Goal: Information Seeking & Learning: Learn about a topic

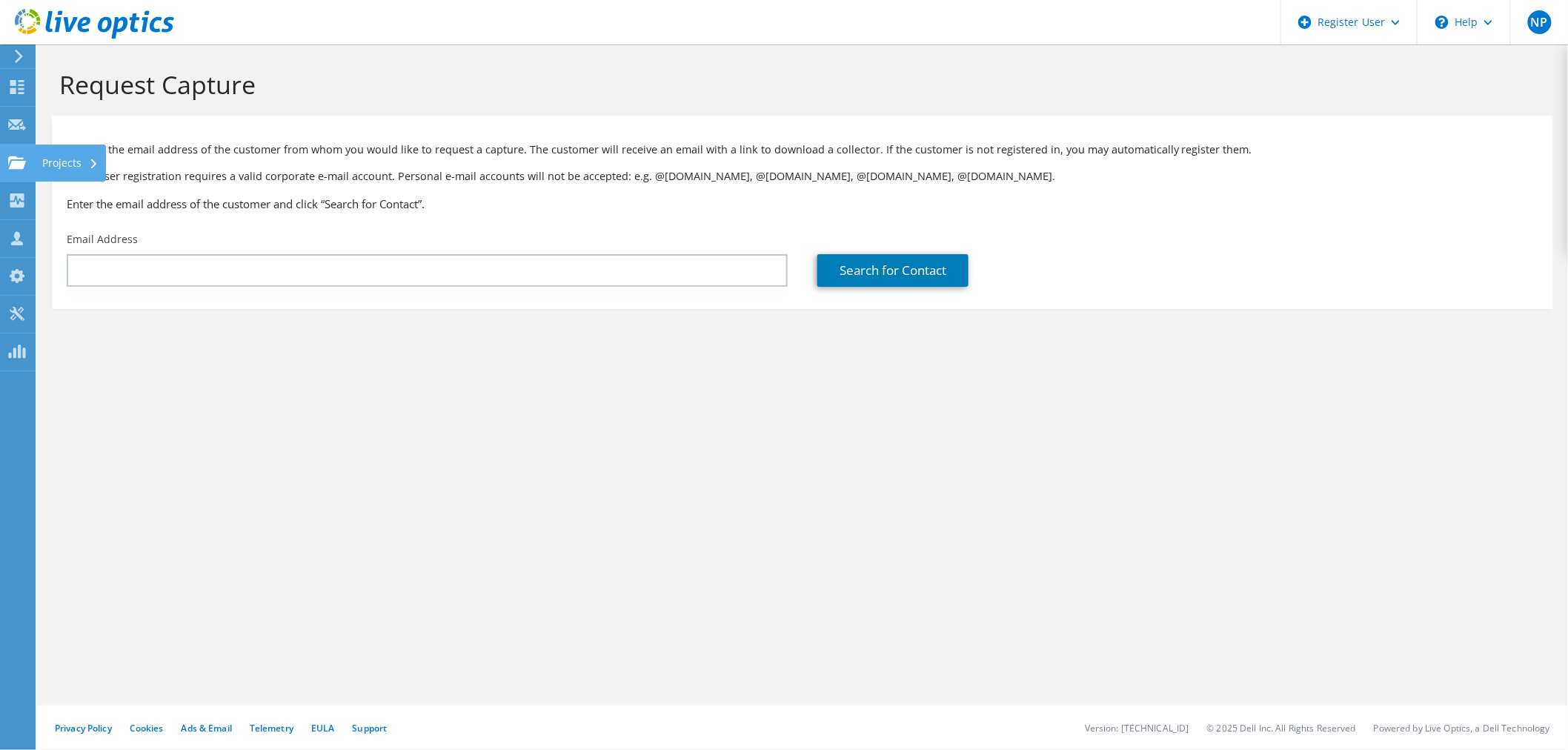
click at [15, 156] on icon at bounding box center [17, 162] width 17 height 14
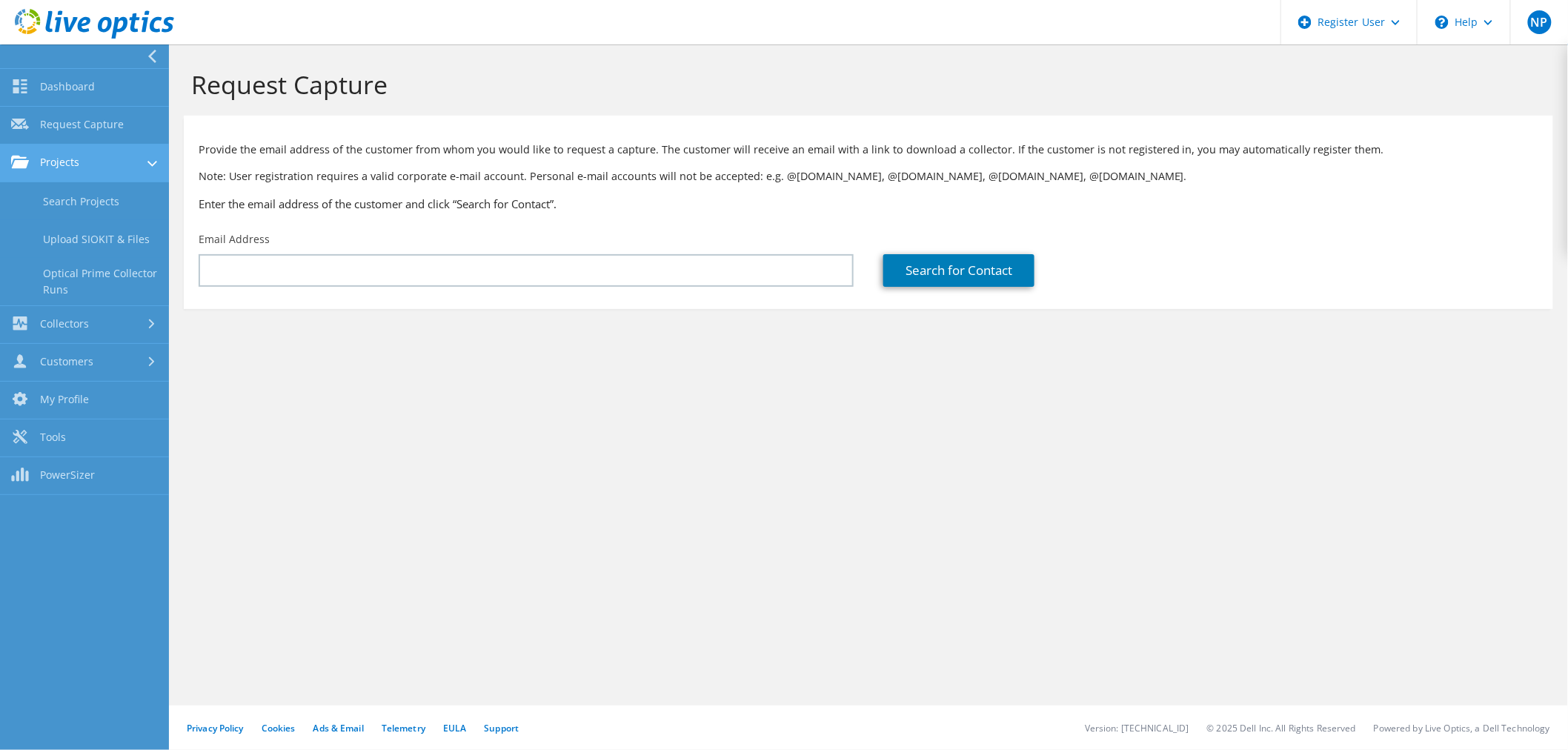
click at [32, 166] on link "Projects" at bounding box center [84, 163] width 169 height 38
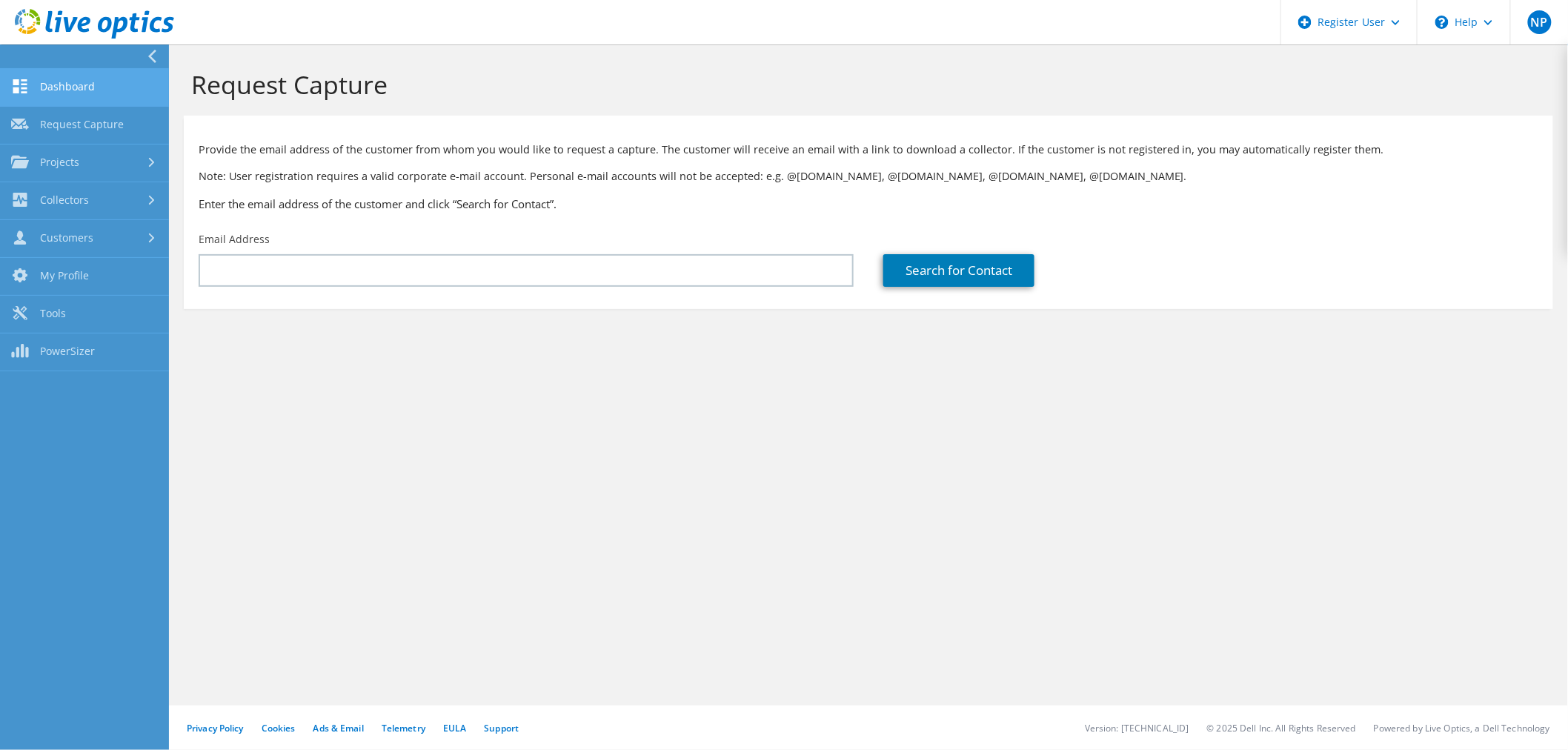
click at [47, 79] on link "Dashboard" at bounding box center [84, 87] width 169 height 38
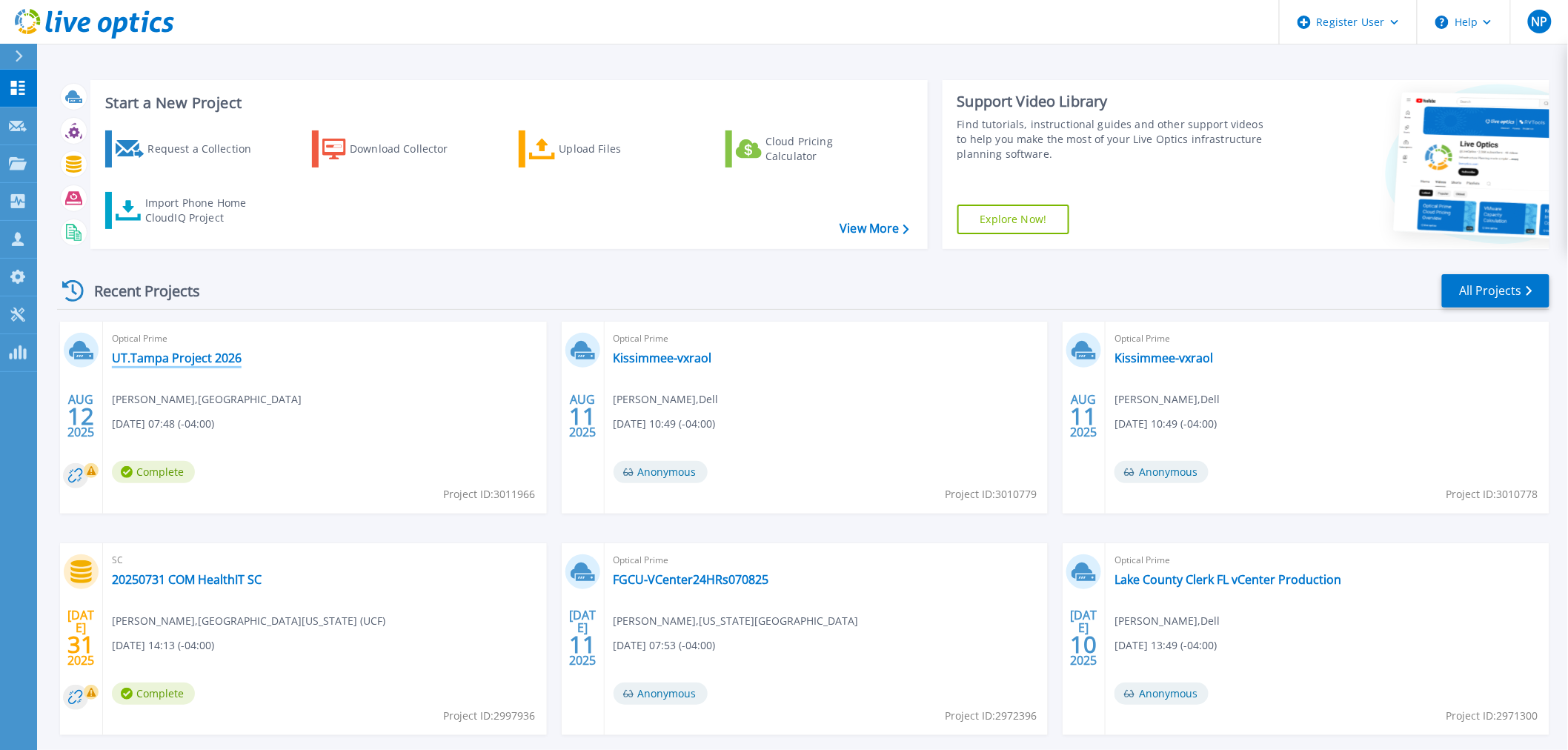
click at [154, 357] on link "UT.Tampa Project 2026" at bounding box center [176, 358] width 129 height 15
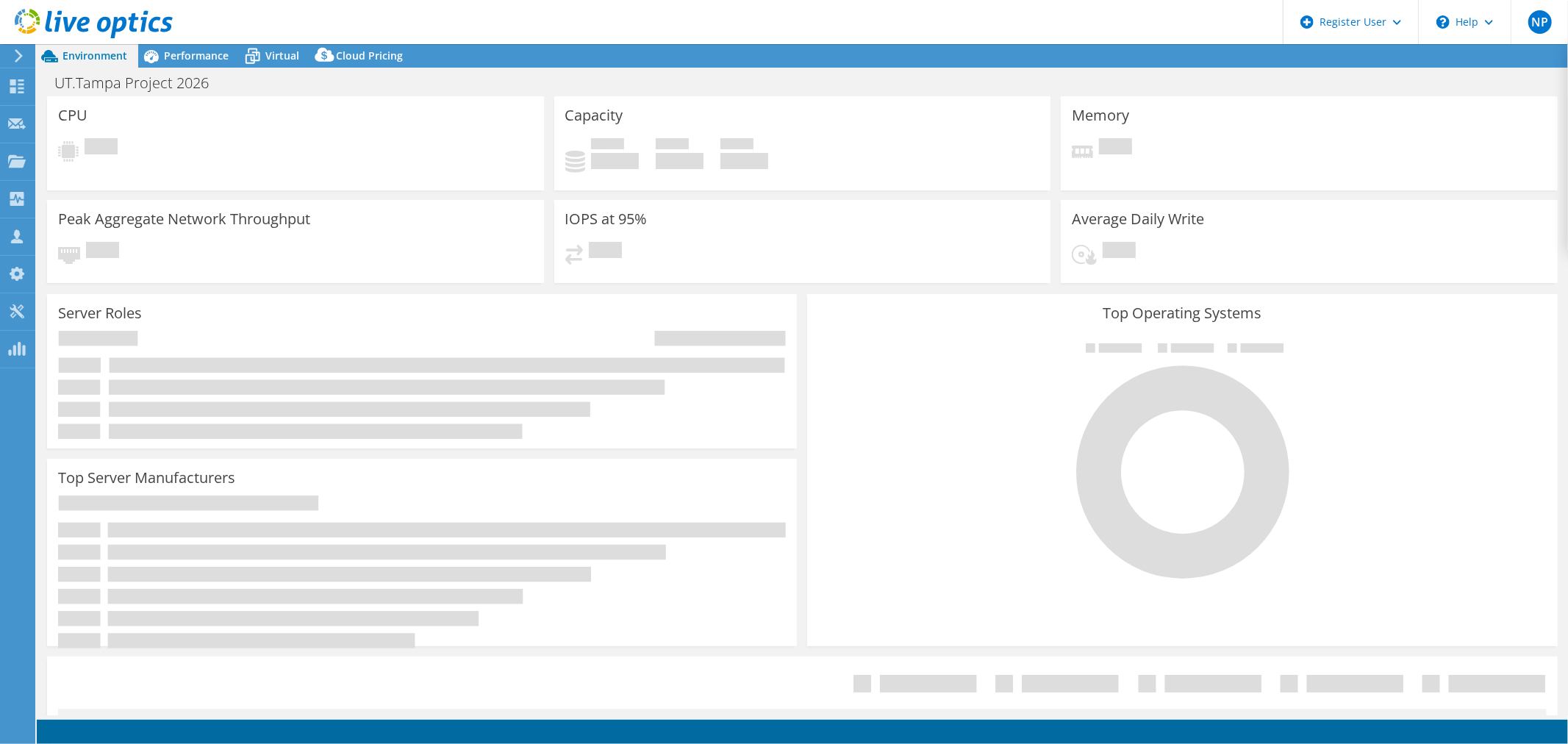
select select "USD"
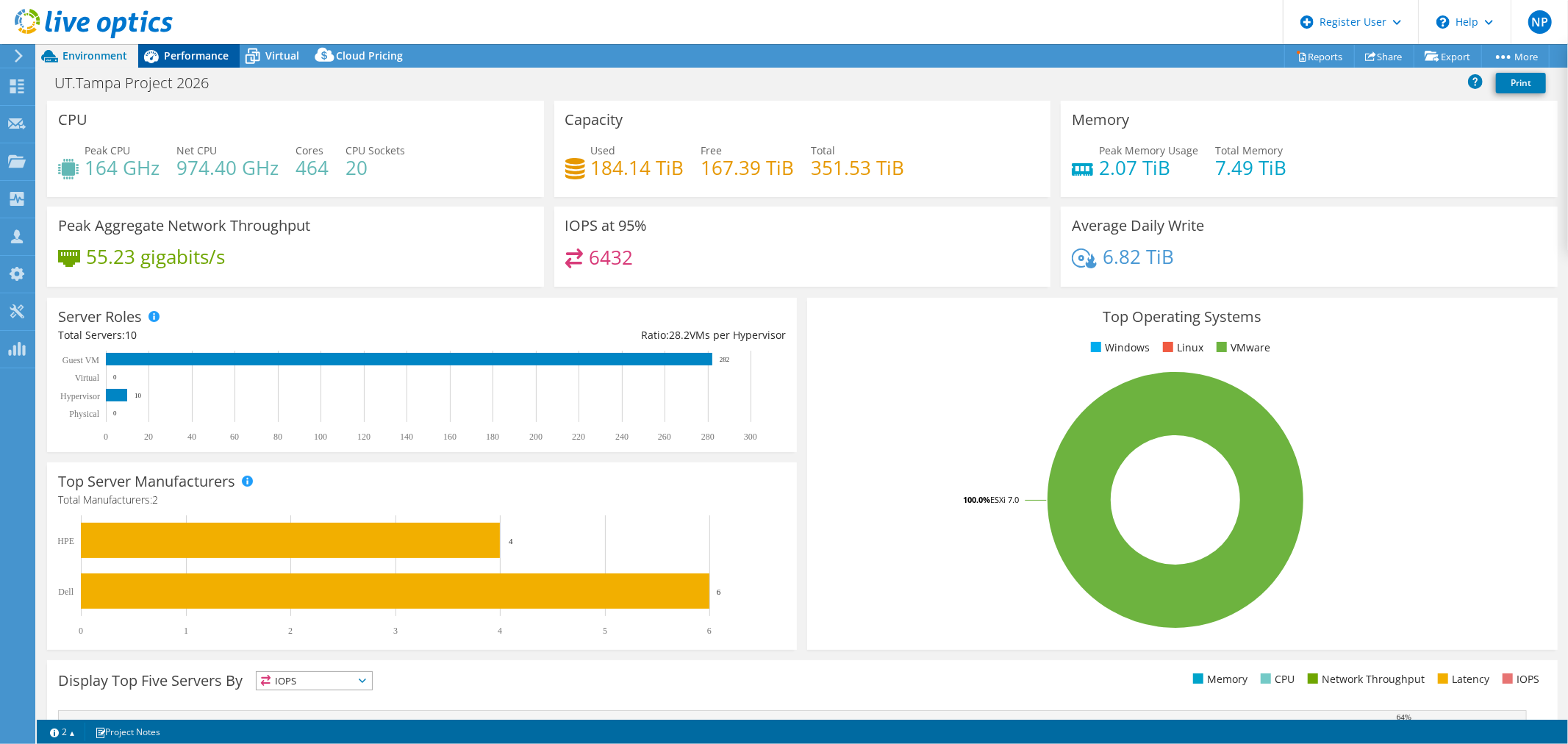
click at [198, 44] on div "Performance" at bounding box center [189, 55] width 102 height 24
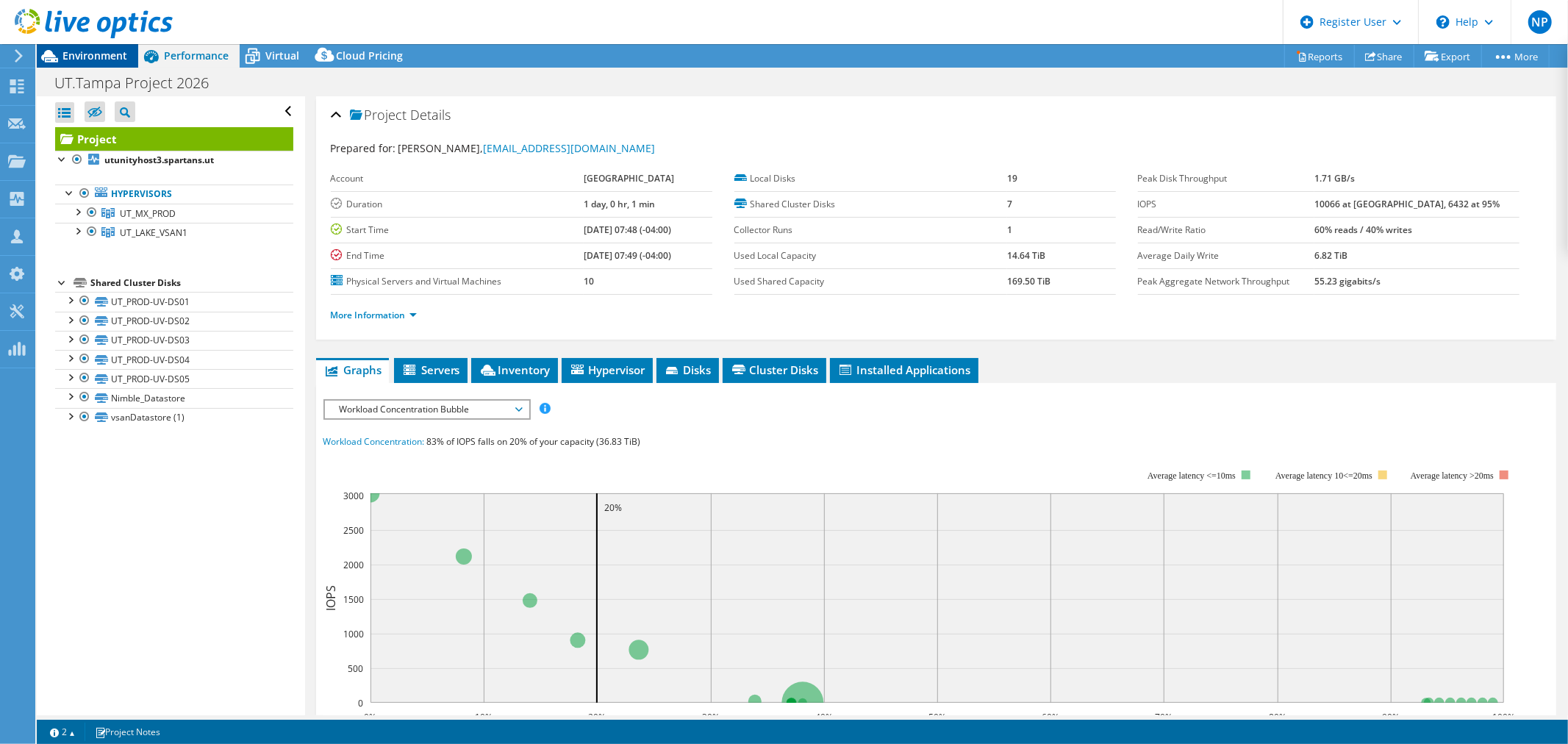
click at [123, 66] on div "Environment" at bounding box center [87, 55] width 102 height 24
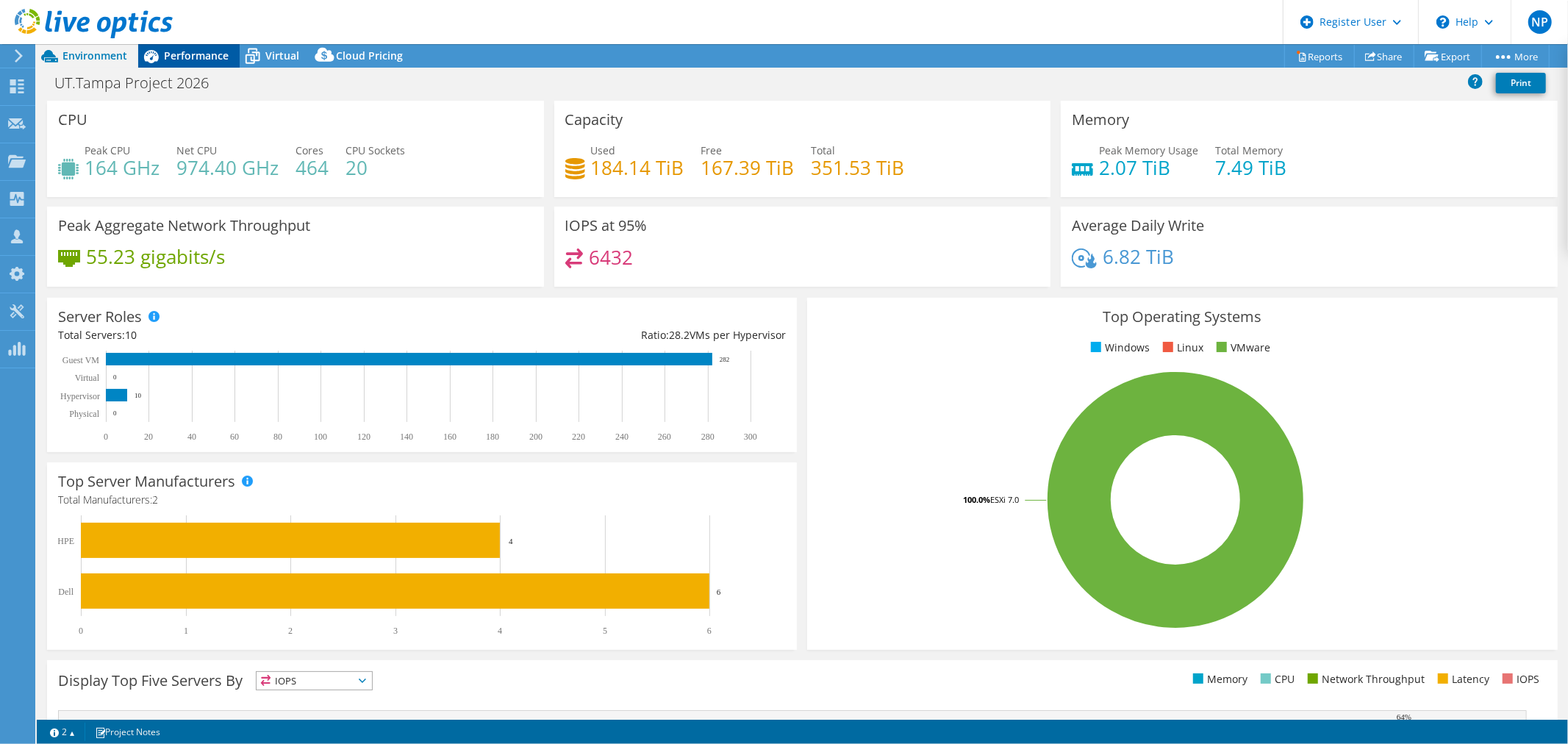
click at [205, 59] on span "Performance" at bounding box center [196, 55] width 65 height 14
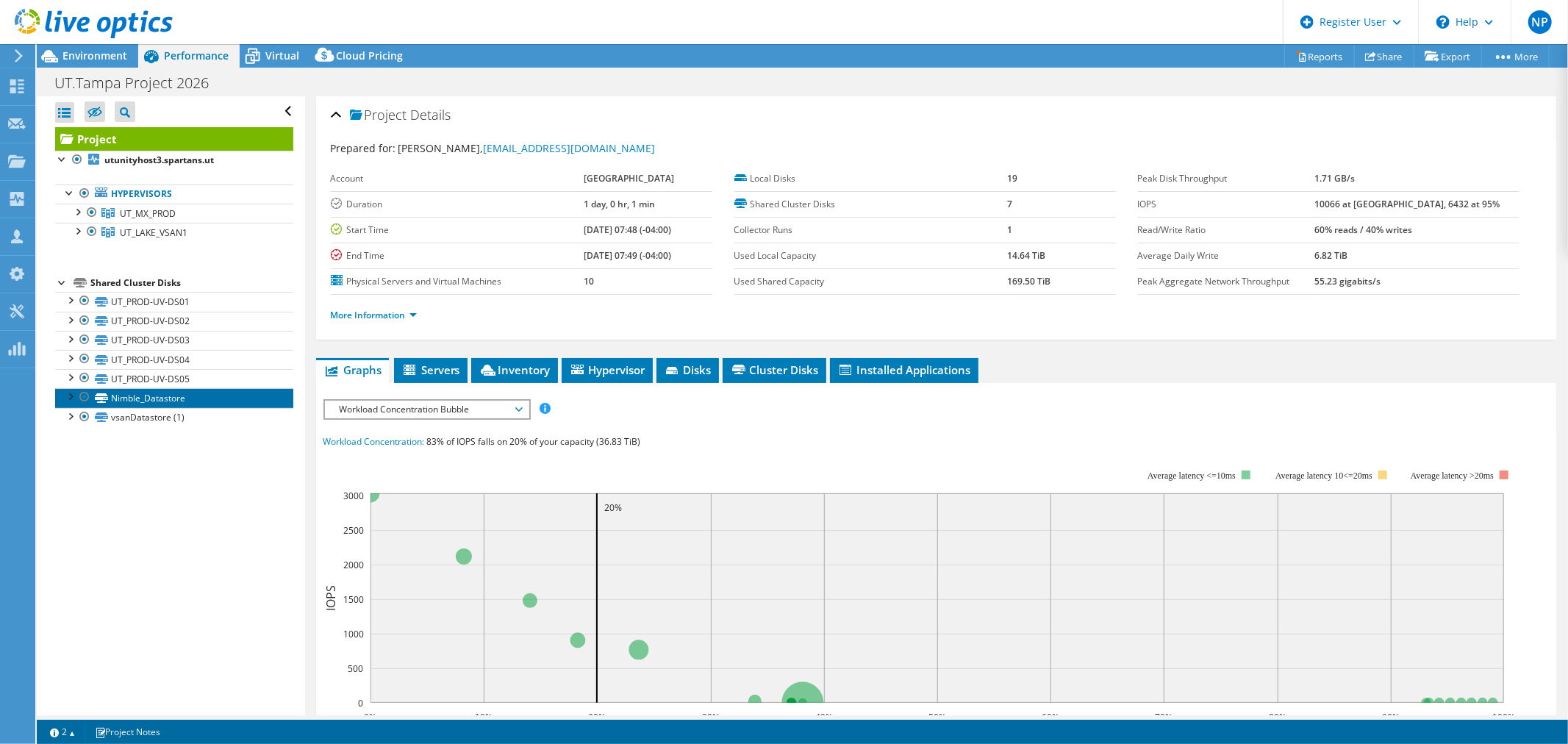
click at [105, 397] on icon at bounding box center [101, 397] width 14 height 10
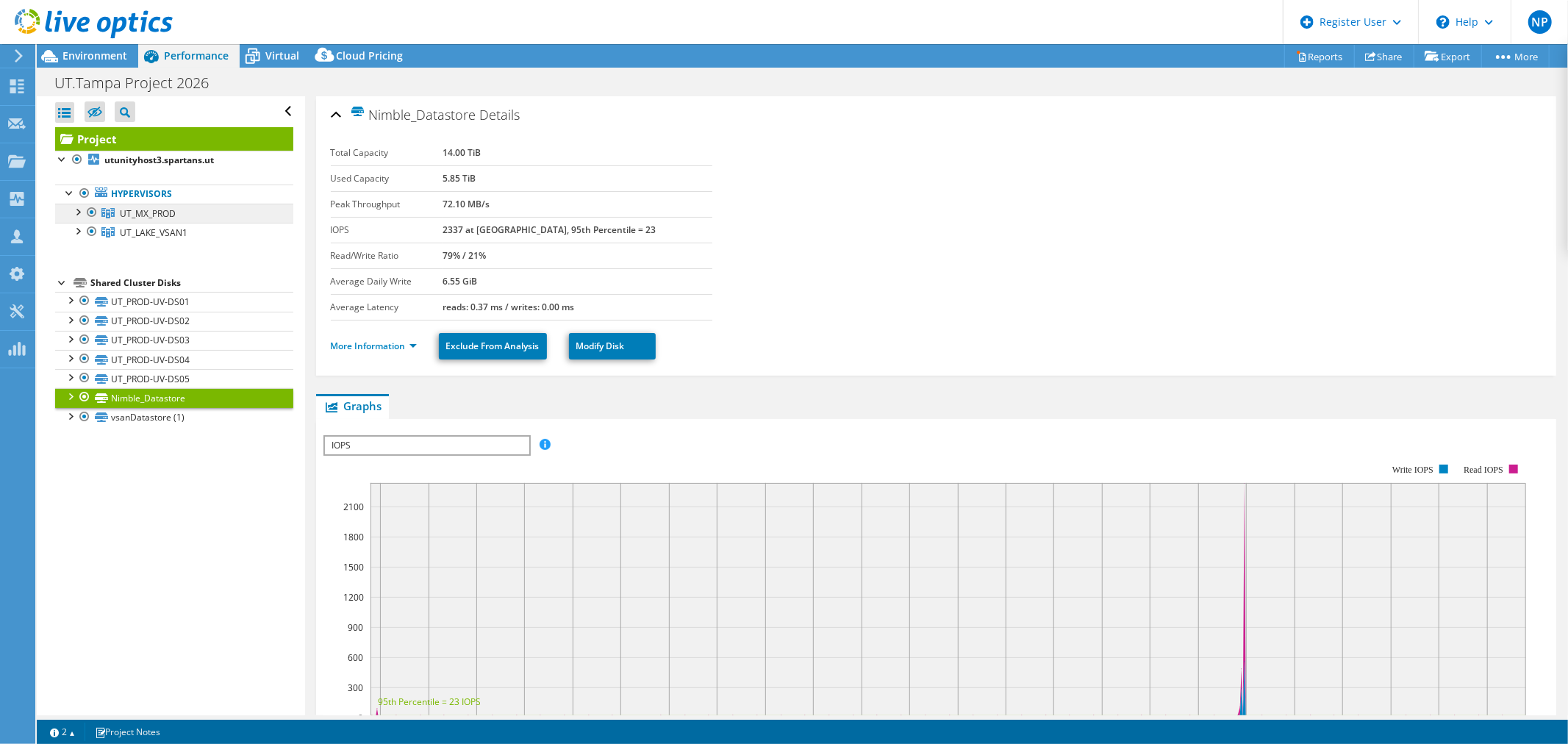
click at [172, 216] on span "UT_MX_PROD" at bounding box center [147, 214] width 55 height 13
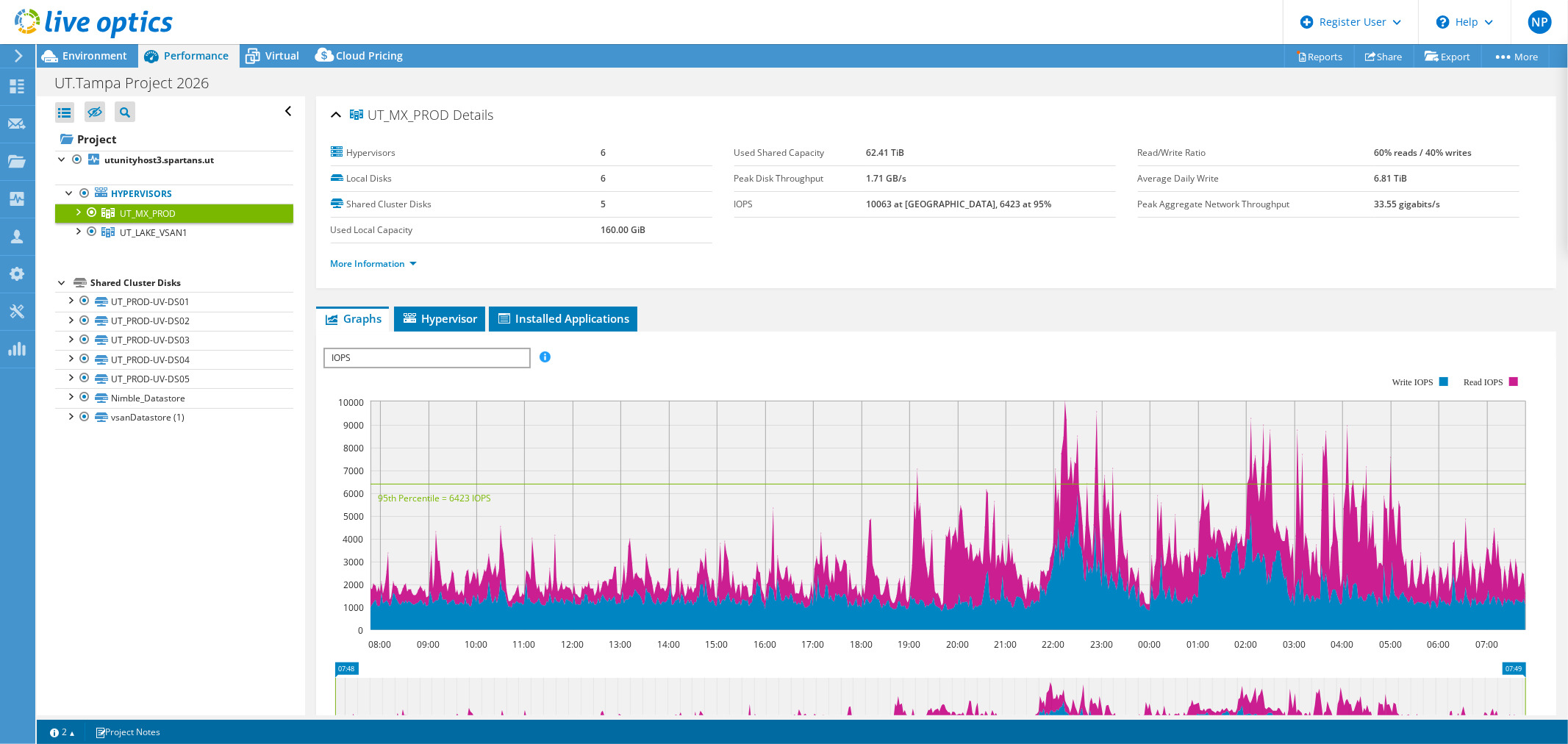
click at [166, 216] on span "UT_MX_PROD" at bounding box center [147, 214] width 55 height 13
click at [166, 220] on span "UT_LAKE_VSAN1" at bounding box center [147, 214] width 55 height 13
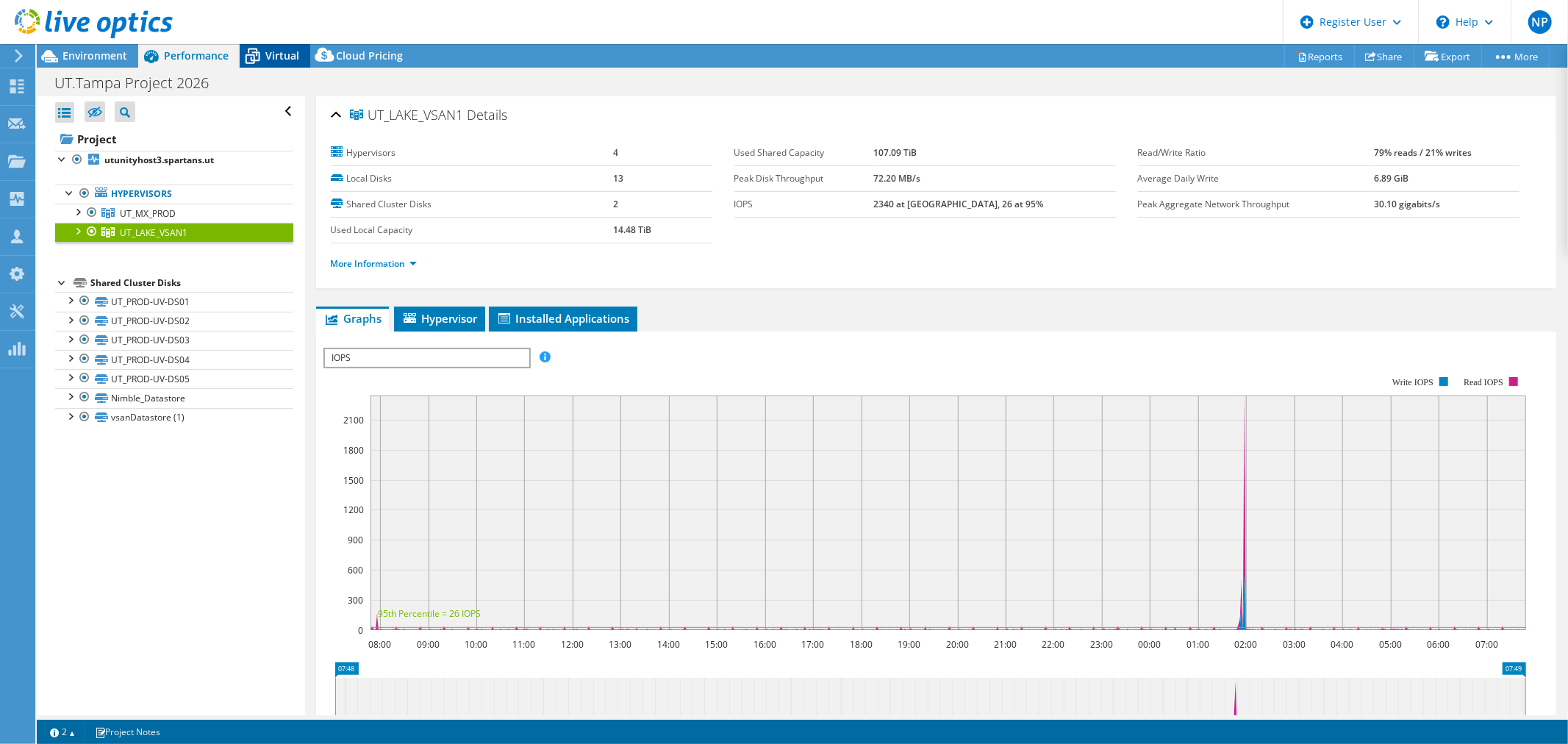
click at [256, 50] on icon at bounding box center [252, 51] width 10 height 5
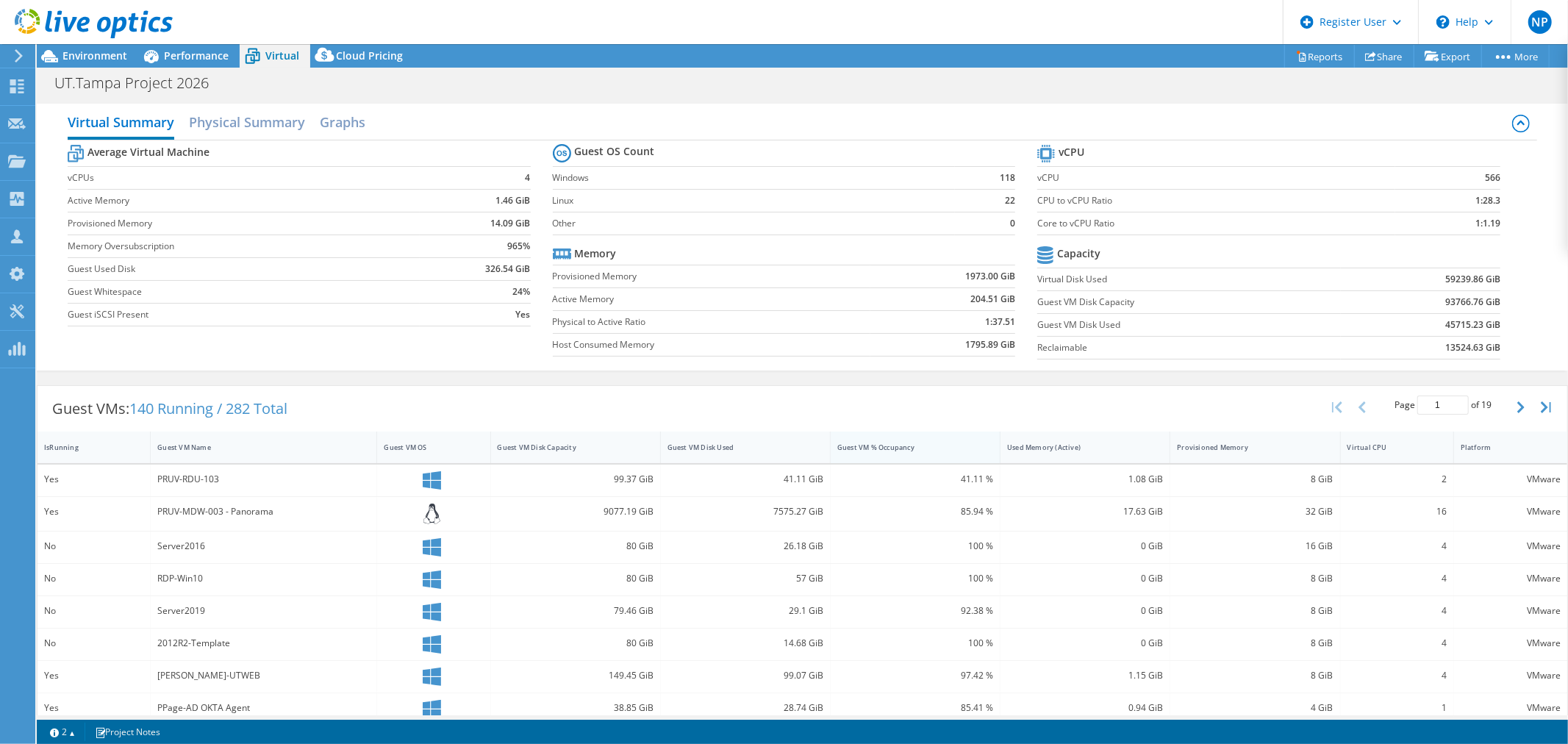
click at [888, 454] on div "Guest VM % Occupancy" at bounding box center [906, 447] width 151 height 23
click at [738, 457] on div "Guest VM Disk Used" at bounding box center [737, 447] width 151 height 23
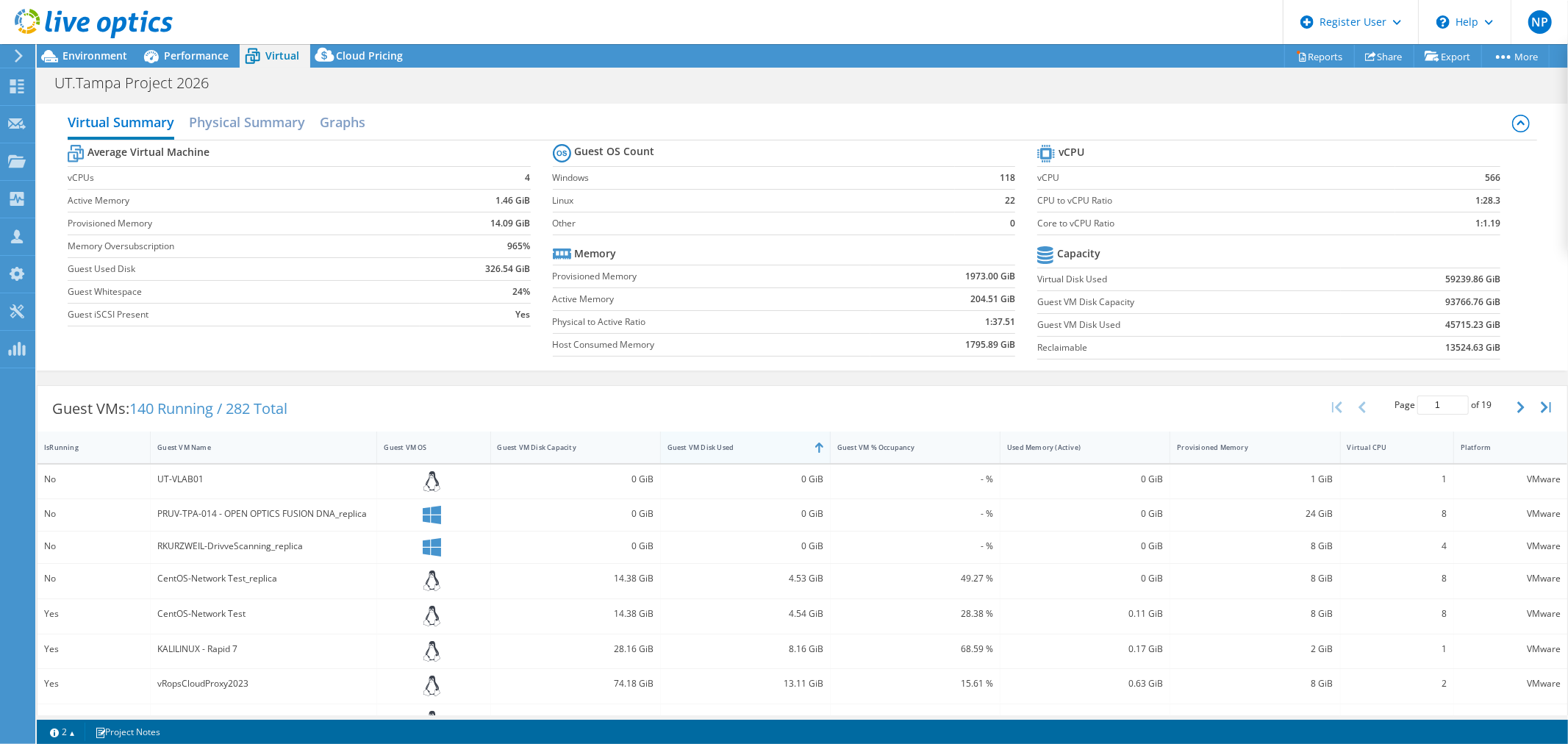
click at [687, 454] on div "Guest VM Disk Used" at bounding box center [737, 447] width 151 height 23
